Goal: Task Accomplishment & Management: Complete application form

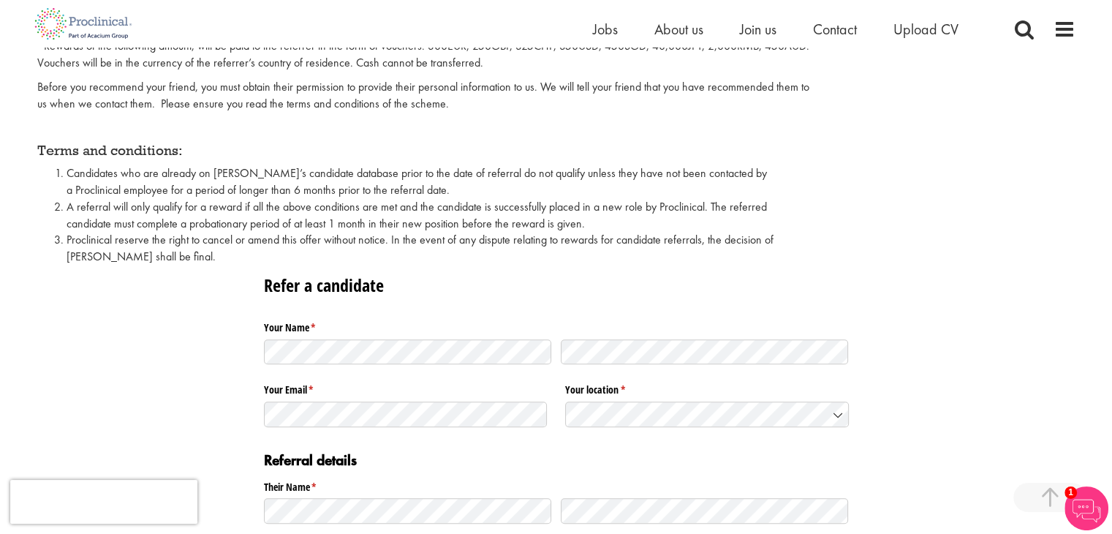
scroll to position [627, 0]
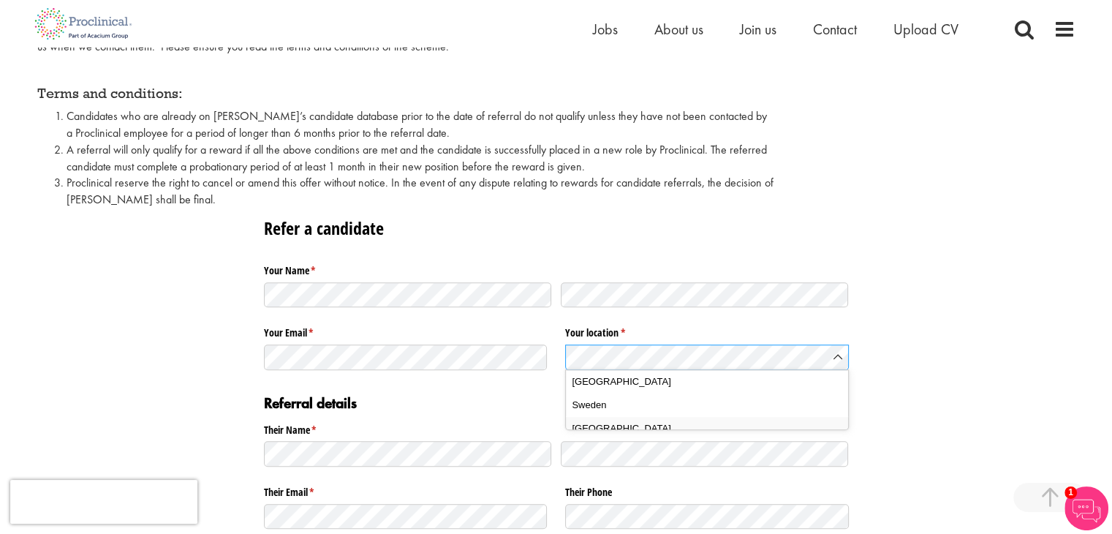
click at [609, 432] on span "Switzerland" at bounding box center [621, 428] width 99 height 15
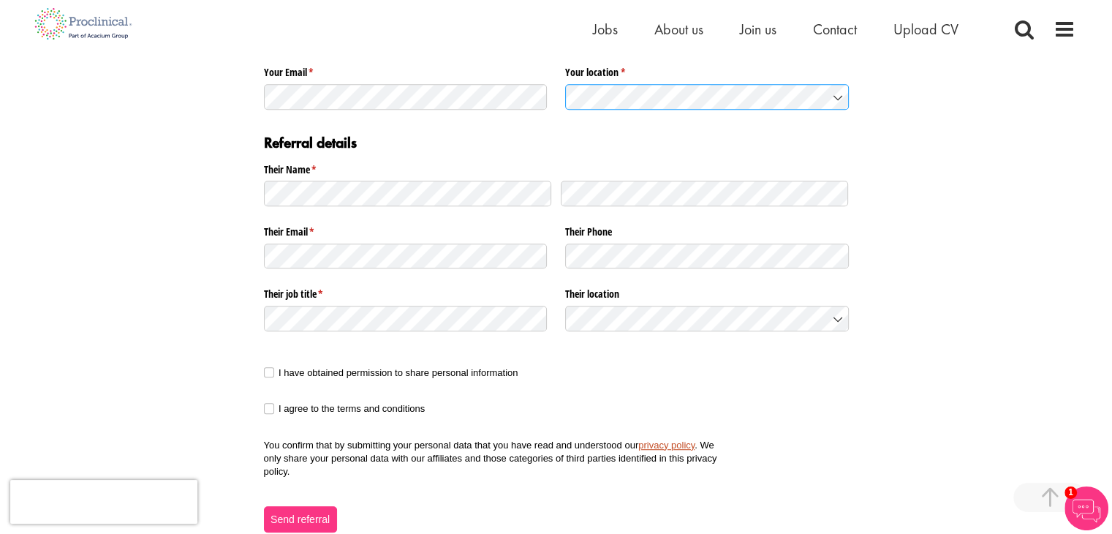
scroll to position [893, 0]
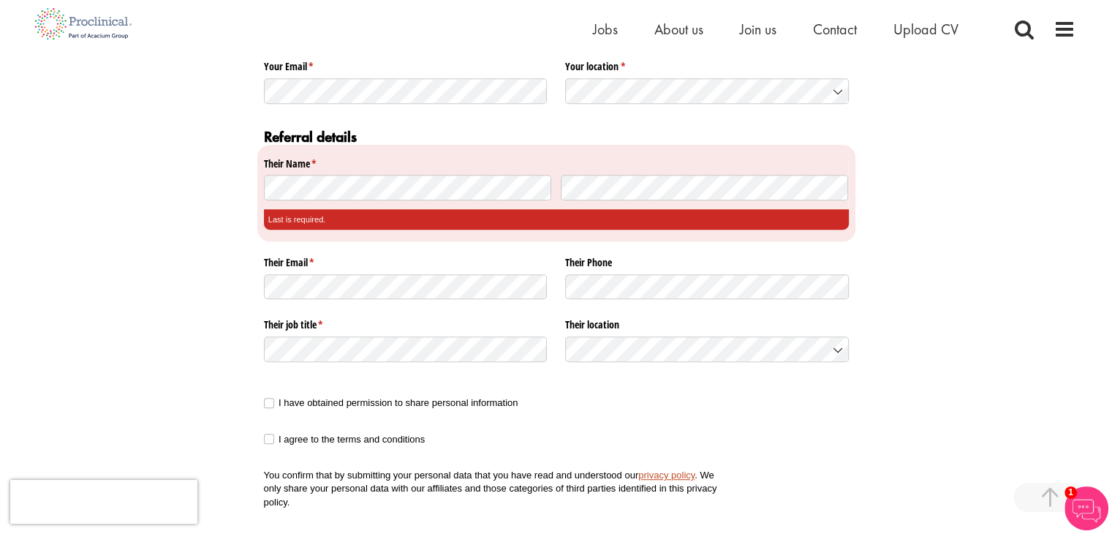
click at [671, 201] on div at bounding box center [556, 187] width 585 height 34
click at [328, 282] on div "Their Email * (required)" at bounding box center [406, 276] width 284 height 53
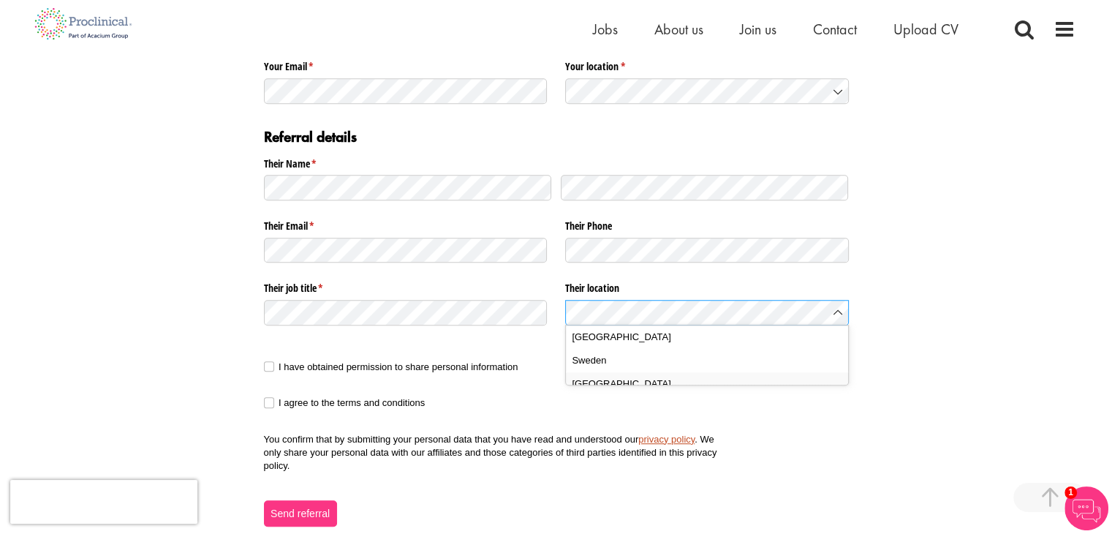
click at [615, 384] on span "Switzerland" at bounding box center [621, 384] width 99 height 15
click at [271, 368] on span at bounding box center [269, 366] width 10 height 10
click at [268, 397] on span at bounding box center [269, 402] width 10 height 10
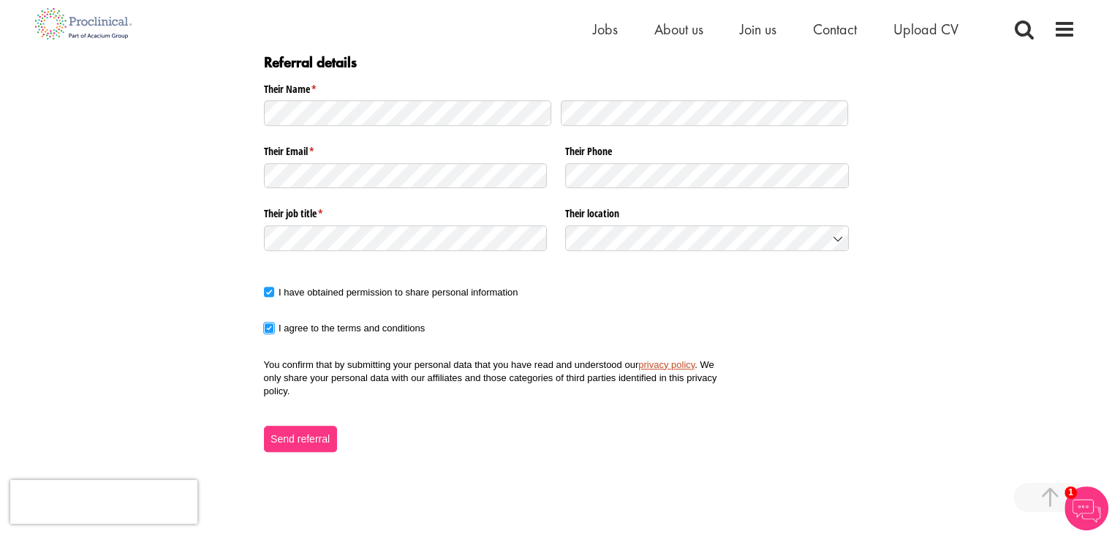
scroll to position [1012, 0]
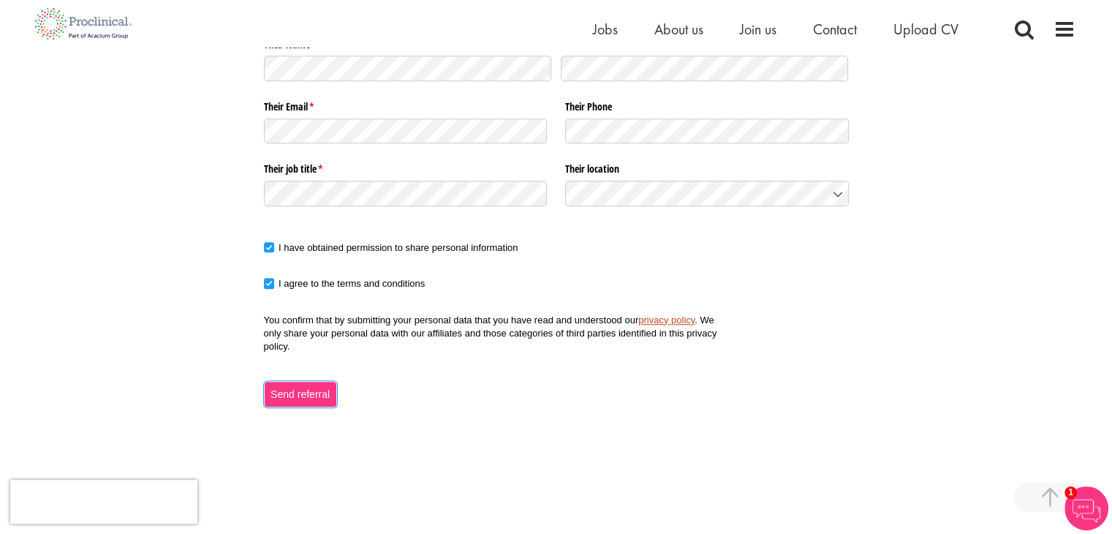
click at [298, 392] on span "Send referral" at bounding box center [300, 394] width 61 height 16
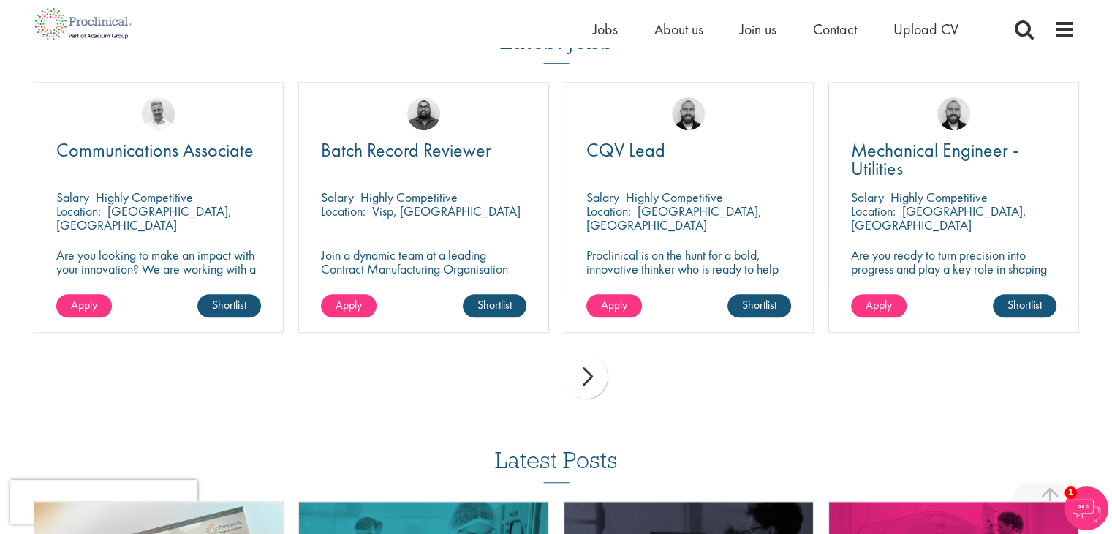
scroll to position [588, 0]
